Goal: Task Accomplishment & Management: Complete application form

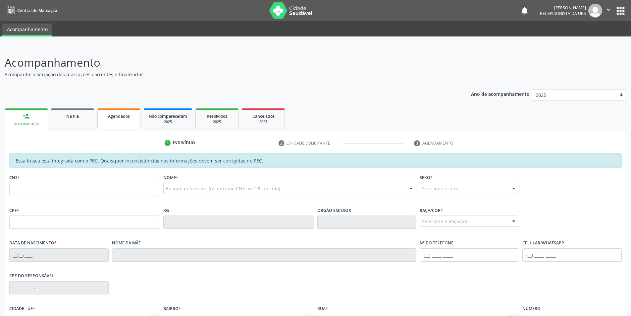
click at [113, 120] on link "Agendados" at bounding box center [118, 118] width 43 height 21
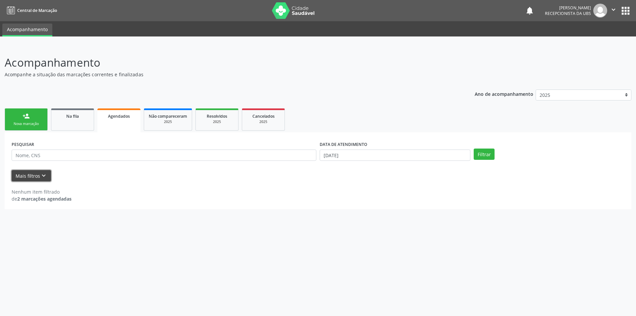
click at [41, 176] on icon "keyboard_arrow_down" at bounding box center [43, 175] width 7 height 7
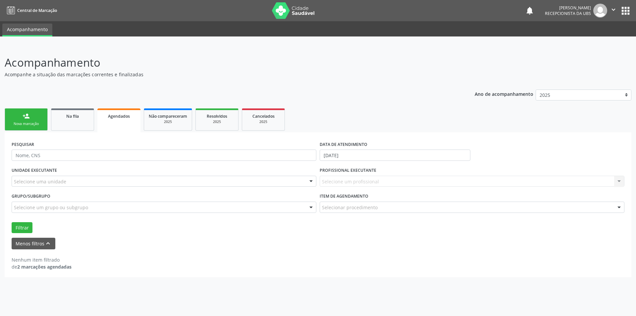
click at [93, 254] on div "Nenhum item filtrado de 2 marcações agendadas" at bounding box center [318, 259] width 613 height 21
click at [117, 115] on span "Agendados" at bounding box center [119, 116] width 22 height 6
click at [25, 229] on button "Filtrar" at bounding box center [22, 227] width 21 height 11
click at [336, 96] on div "Ano de acompanhamento 2025 person_add Nova marcação Na fila Agendados Não compa…" at bounding box center [318, 181] width 626 height 192
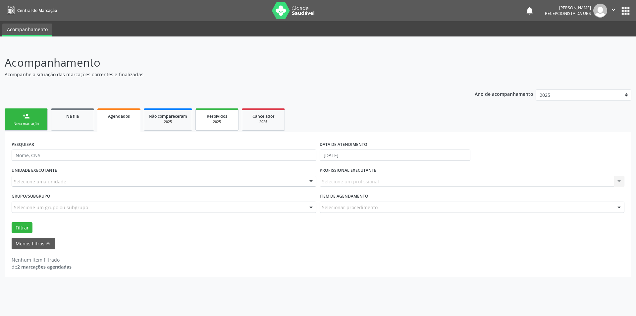
click at [211, 120] on div "2025" at bounding box center [216, 121] width 33 height 5
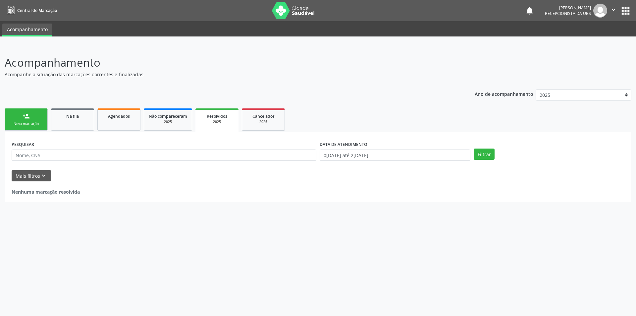
click at [31, 128] on link "person_add Nova marcação" at bounding box center [26, 119] width 43 height 22
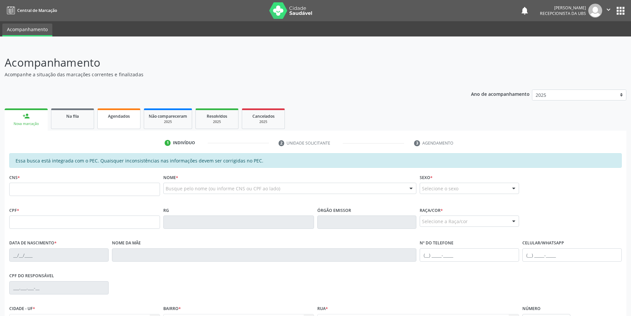
click at [112, 119] on link "Agendados" at bounding box center [118, 118] width 43 height 21
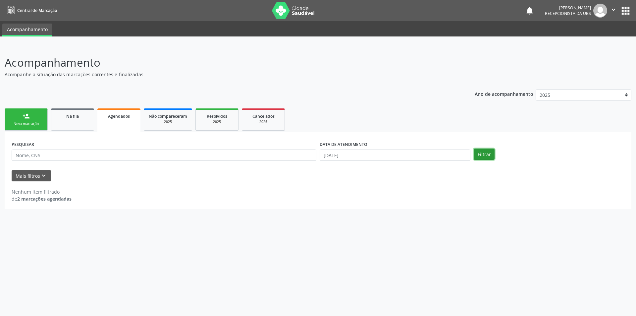
click at [488, 155] on button "Filtrar" at bounding box center [483, 153] width 21 height 11
click at [423, 151] on input "[DATE]" at bounding box center [395, 154] width 151 height 11
click at [398, 232] on span "22" at bounding box center [397, 228] width 13 height 13
type input "[DATE]"
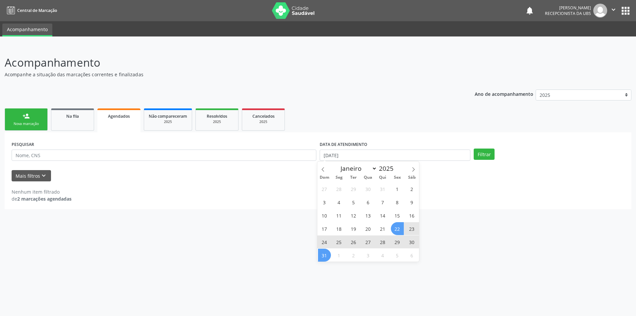
click at [325, 259] on span "31" at bounding box center [324, 254] width 13 height 13
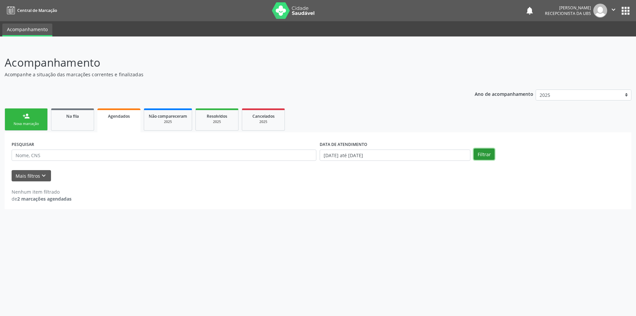
click at [477, 156] on button "Filtrar" at bounding box center [483, 153] width 21 height 11
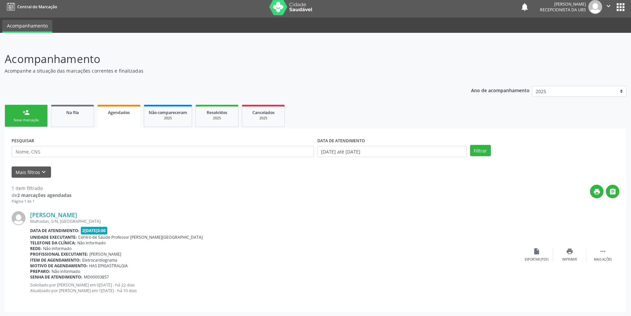
scroll to position [4, 0]
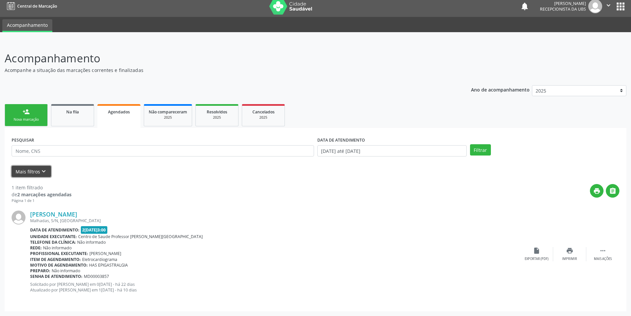
click at [43, 171] on icon "keyboard_arrow_down" at bounding box center [43, 171] width 7 height 7
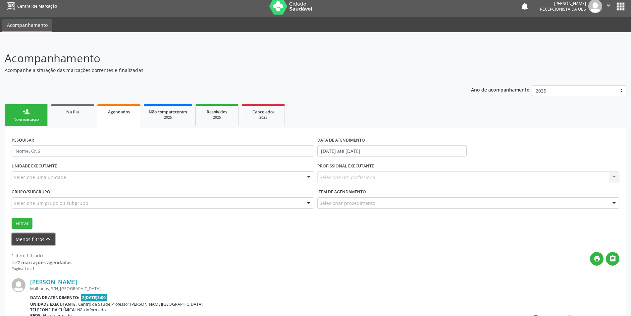
click at [46, 237] on icon "keyboard_arrow_up" at bounding box center [47, 238] width 7 height 7
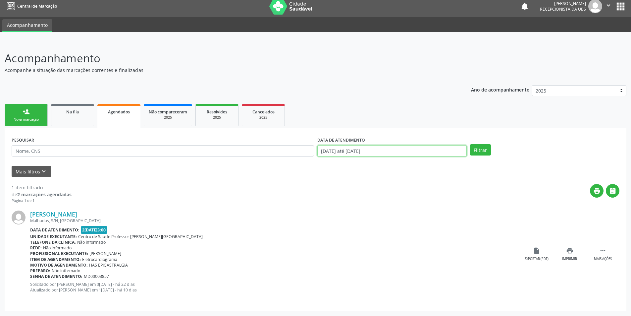
click at [459, 149] on input "[DATE] até [DATE]" at bounding box center [391, 150] width 149 height 11
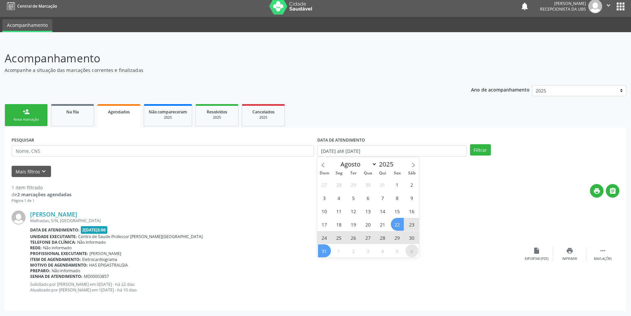
click at [411, 254] on span "6" at bounding box center [411, 250] width 13 height 13
type input "[DATE]"
click at [396, 227] on span "22" at bounding box center [397, 224] width 13 height 13
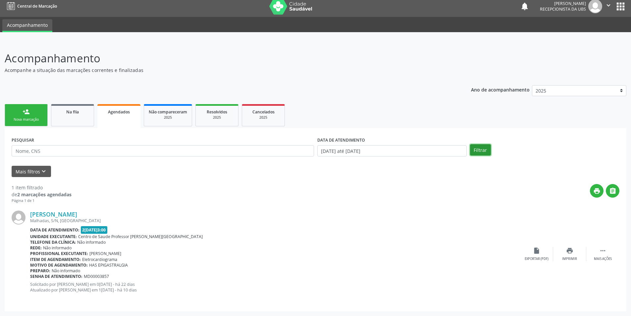
click at [475, 152] on button "Filtrar" at bounding box center [480, 149] width 21 height 11
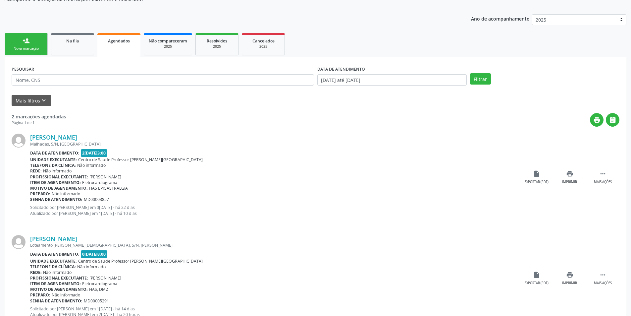
scroll to position [100, 0]
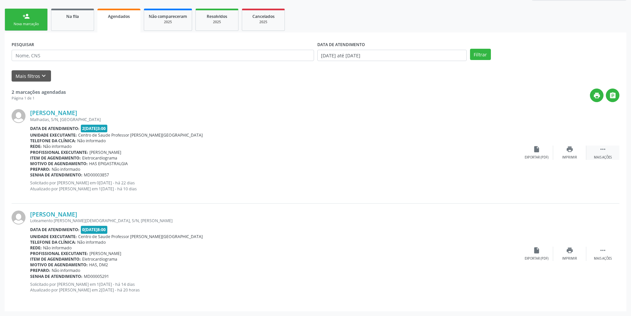
click at [602, 151] on icon "" at bounding box center [602, 148] width 7 height 7
click at [448, 178] on div "[PERSON_NAME] [GEOGRAPHIC_DATA], S/N, [GEOGRAPHIC_DATA] Data de atendimento: 2[…" at bounding box center [241, 152] width 423 height 87
click at [353, 148] on div "Rede: Não informado" at bounding box center [241, 146] width 423 height 6
click at [24, 21] on link "person_add Nova marcação" at bounding box center [26, 20] width 43 height 22
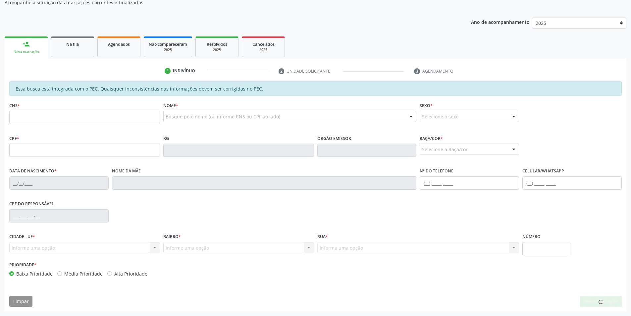
scroll to position [72, 0]
click at [58, 116] on input "text" at bounding box center [84, 117] width 151 height 13
click at [27, 116] on input "text" at bounding box center [84, 117] width 151 height 13
type input "702 4040 5167 8927"
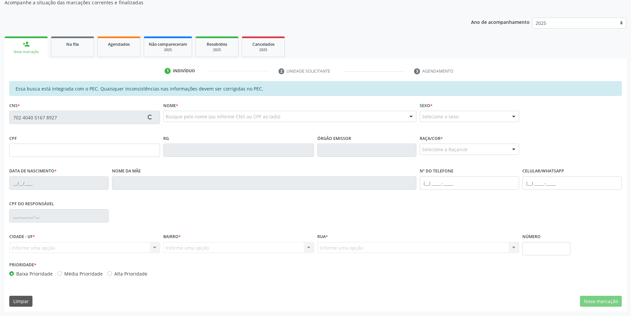
type input "043.621.004-58"
type input "[DATE]"
type input "Rosa Teles dos Santos"
type input "[PHONE_NUMBER]"
type input "S/N"
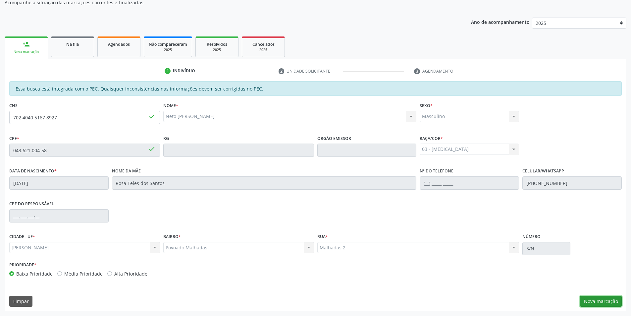
click at [589, 298] on button "Nova marcação" at bounding box center [601, 300] width 42 height 11
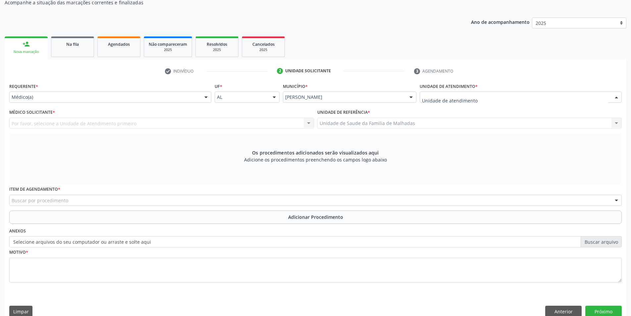
click at [617, 98] on div at bounding box center [616, 97] width 10 height 11
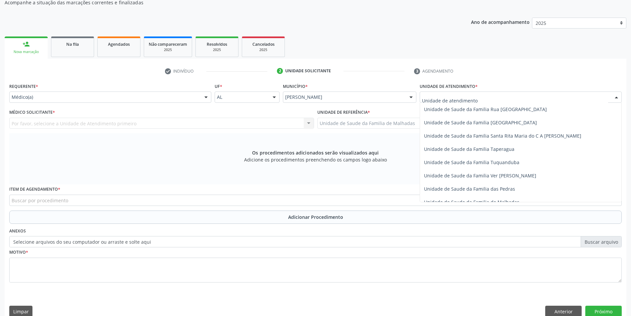
scroll to position [468, 0]
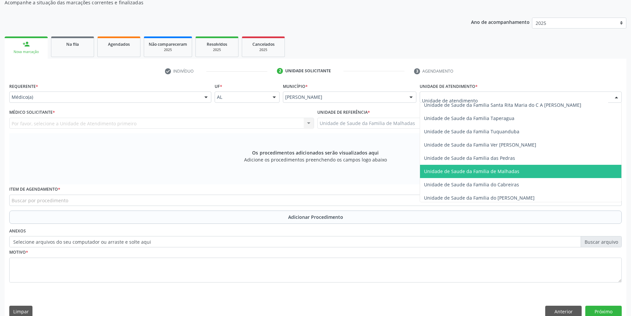
click at [521, 171] on span "Unidade de Saude da Familia de Malhadas" at bounding box center [520, 171] width 201 height 13
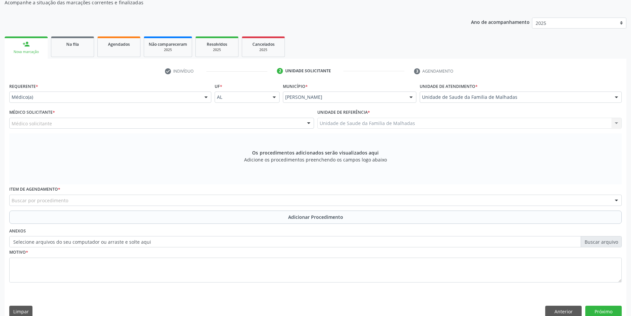
click at [88, 120] on div "Médico solicitante" at bounding box center [161, 123] width 305 height 11
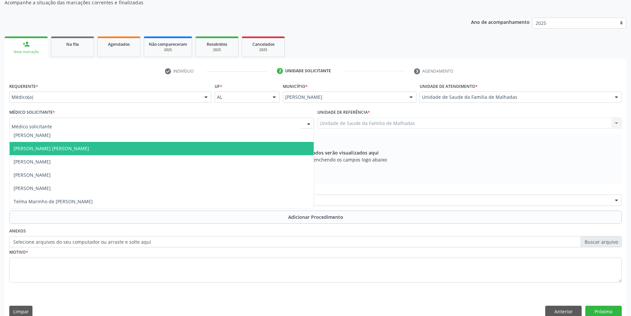
click at [88, 146] on span "[PERSON_NAME] [PERSON_NAME]" at bounding box center [162, 148] width 304 height 13
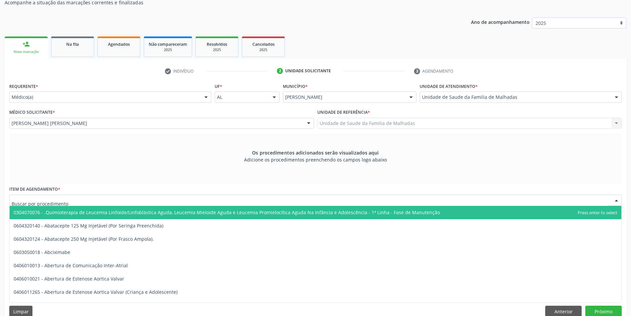
click at [89, 196] on div at bounding box center [315, 199] width 612 height 11
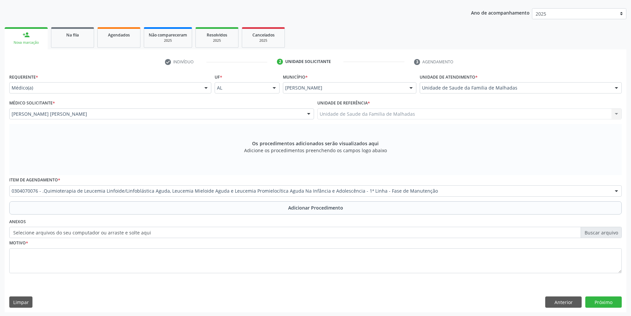
scroll to position [82, 0]
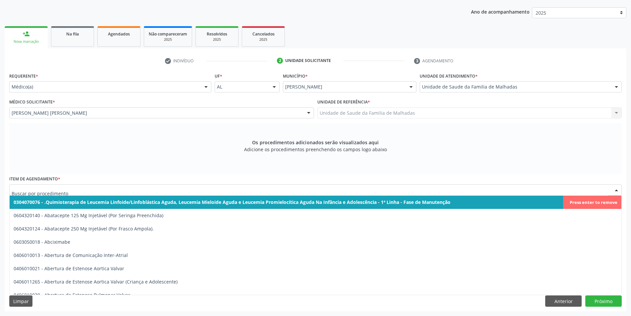
click at [144, 191] on input "text" at bounding box center [310, 192] width 596 height 13
click at [114, 188] on input "text" at bounding box center [310, 192] width 596 height 13
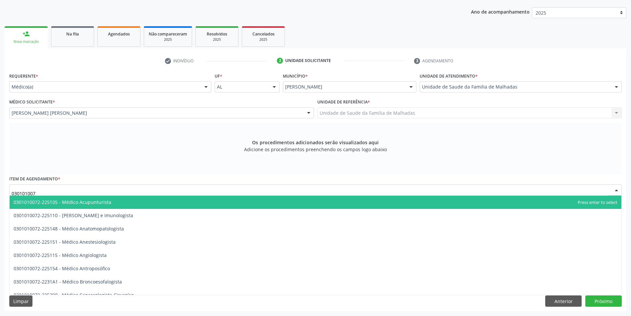
type input "0301010072"
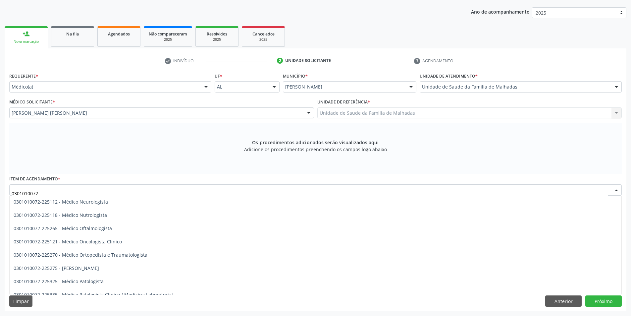
scroll to position [534, 0]
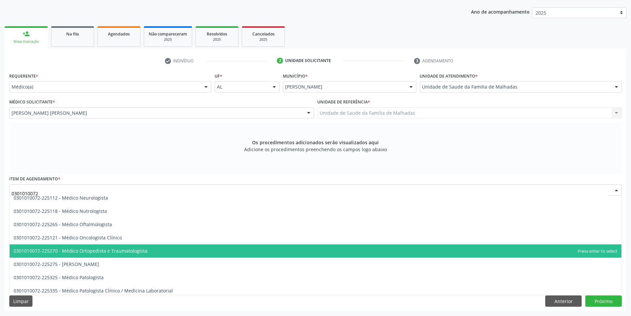
click at [157, 248] on span "0301010072-225270 - Médico Ortopedista e Traumatologista" at bounding box center [316, 250] width 612 height 13
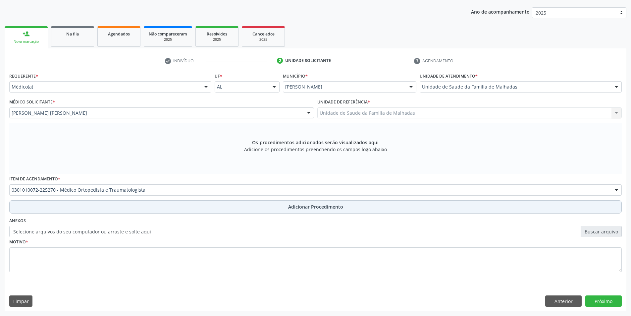
click at [298, 205] on span "Adicionar Procedimento" at bounding box center [315, 206] width 55 height 7
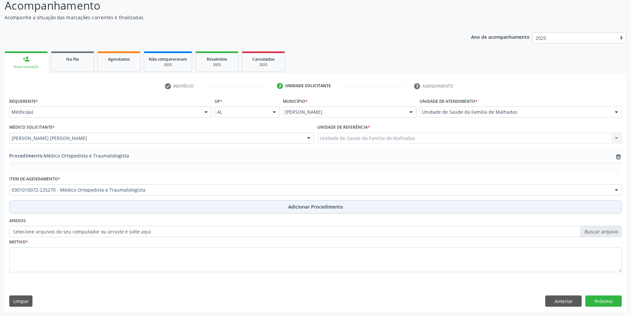
scroll to position [57, 0]
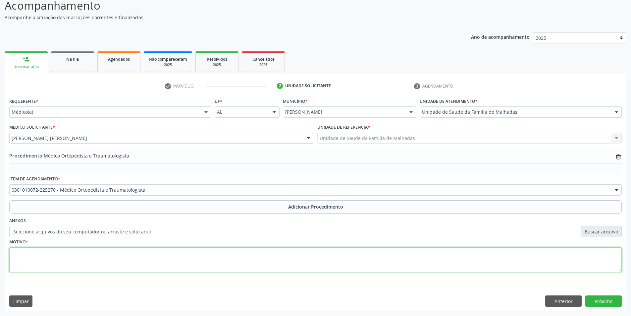
click at [98, 257] on textarea at bounding box center [315, 259] width 612 height 25
type textarea "c"
type textarea "lombalgia cronica"
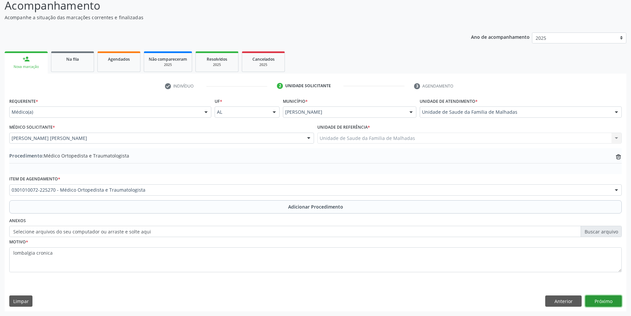
click at [609, 302] on button "Próximo" at bounding box center [603, 300] width 36 height 11
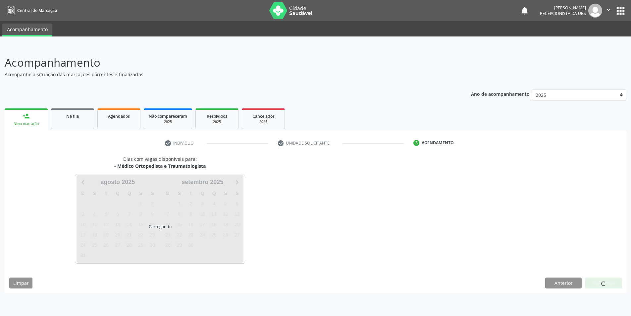
scroll to position [0, 0]
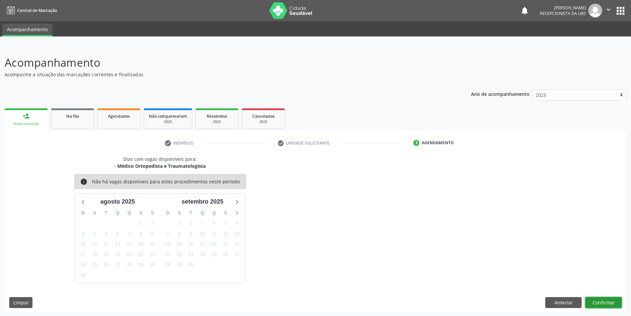
click at [609, 302] on button "Confirmar" at bounding box center [603, 302] width 36 height 11
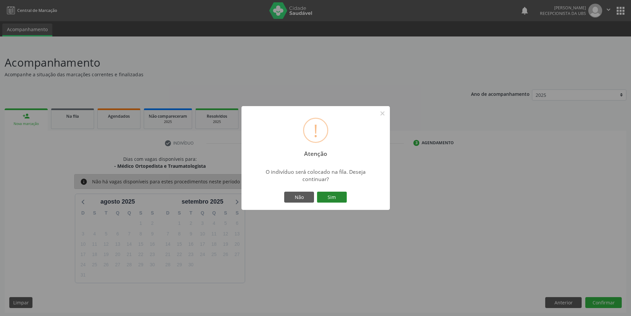
click at [320, 197] on button "Sim" at bounding box center [332, 196] width 30 height 11
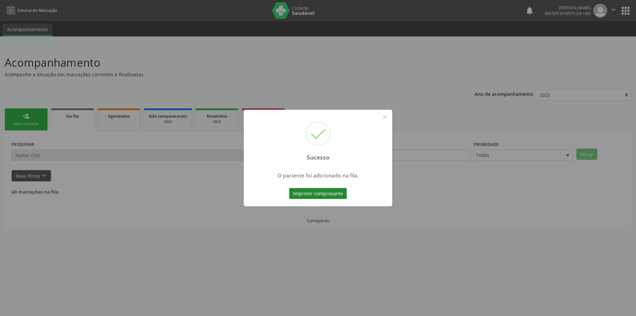
click at [324, 193] on button "Imprimir comprovante" at bounding box center [318, 193] width 58 height 11
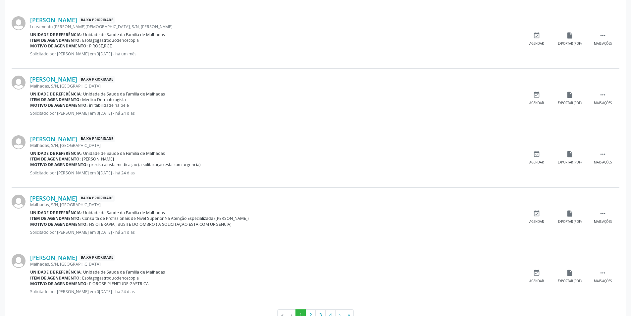
scroll to position [807, 0]
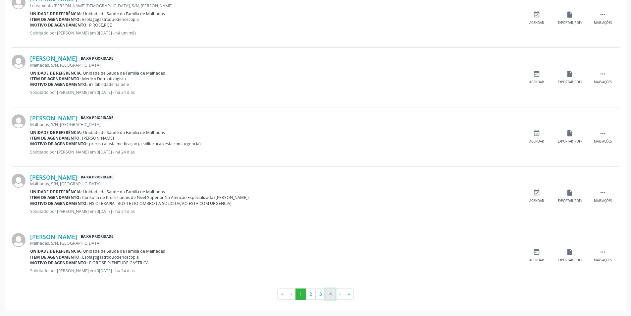
click at [332, 296] on button "4" at bounding box center [330, 293] width 10 height 11
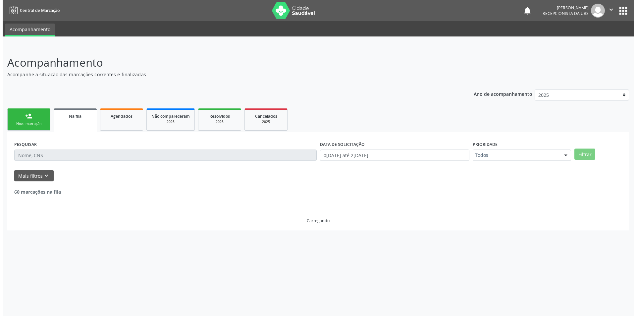
scroll to position [0, 0]
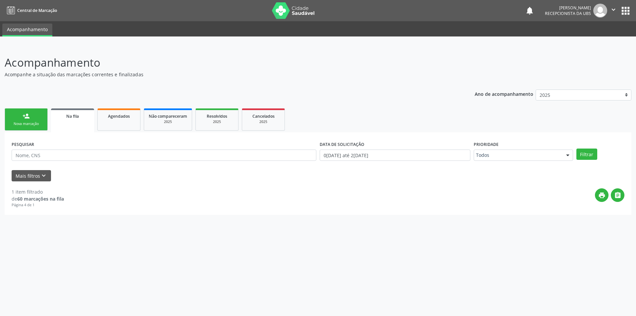
click at [85, 120] on link "Na fila" at bounding box center [72, 120] width 43 height 24
